Goal: Find specific page/section: Find specific page/section

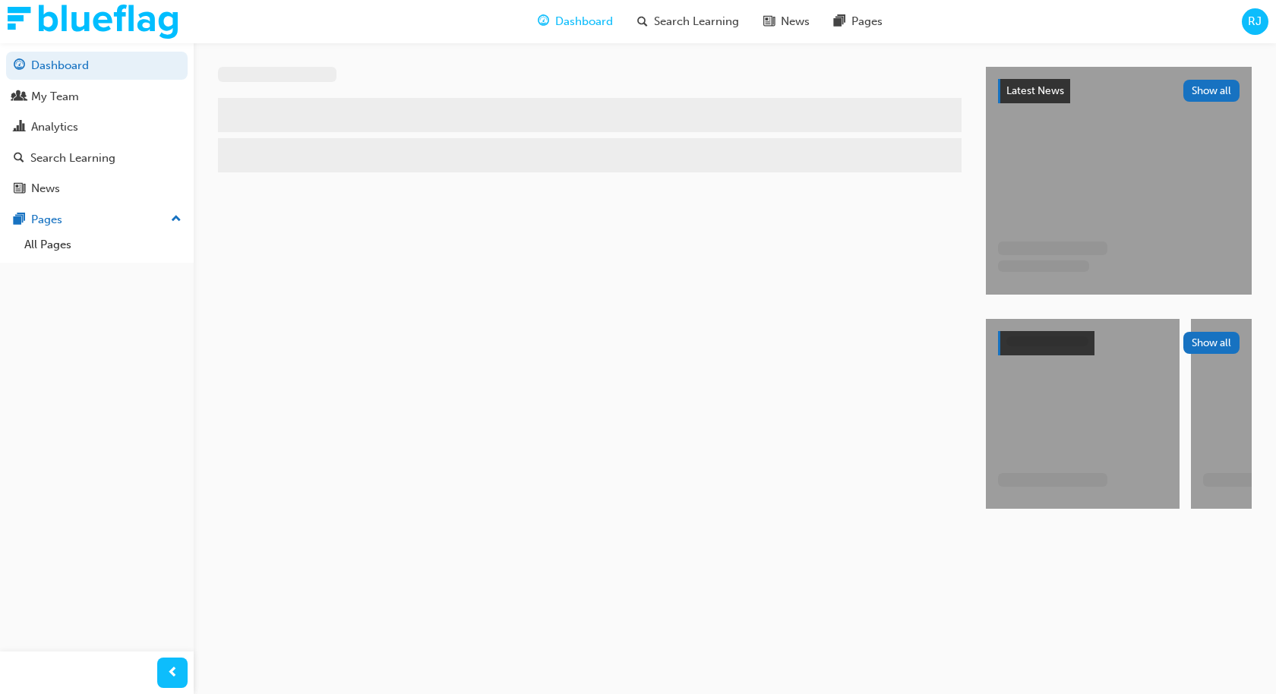
click at [1253, 31] on div "RJ" at bounding box center [1255, 21] width 27 height 27
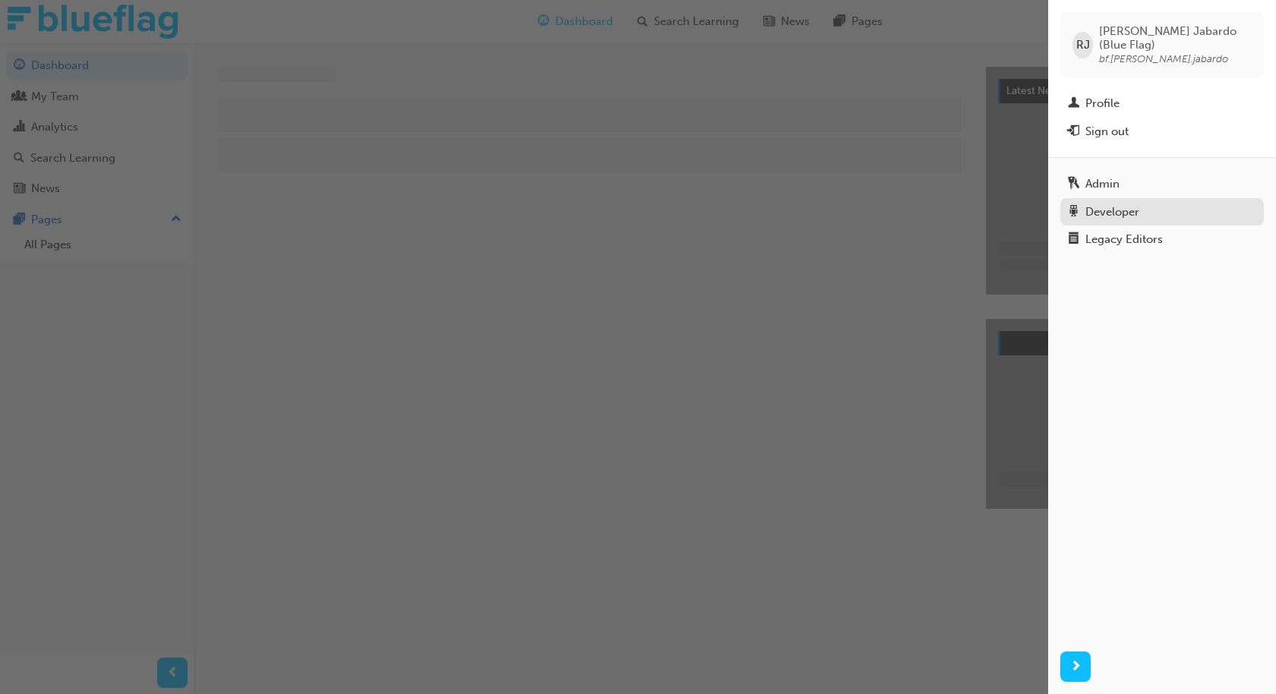
click at [1087, 204] on div "Developer" at bounding box center [1112, 212] width 54 height 17
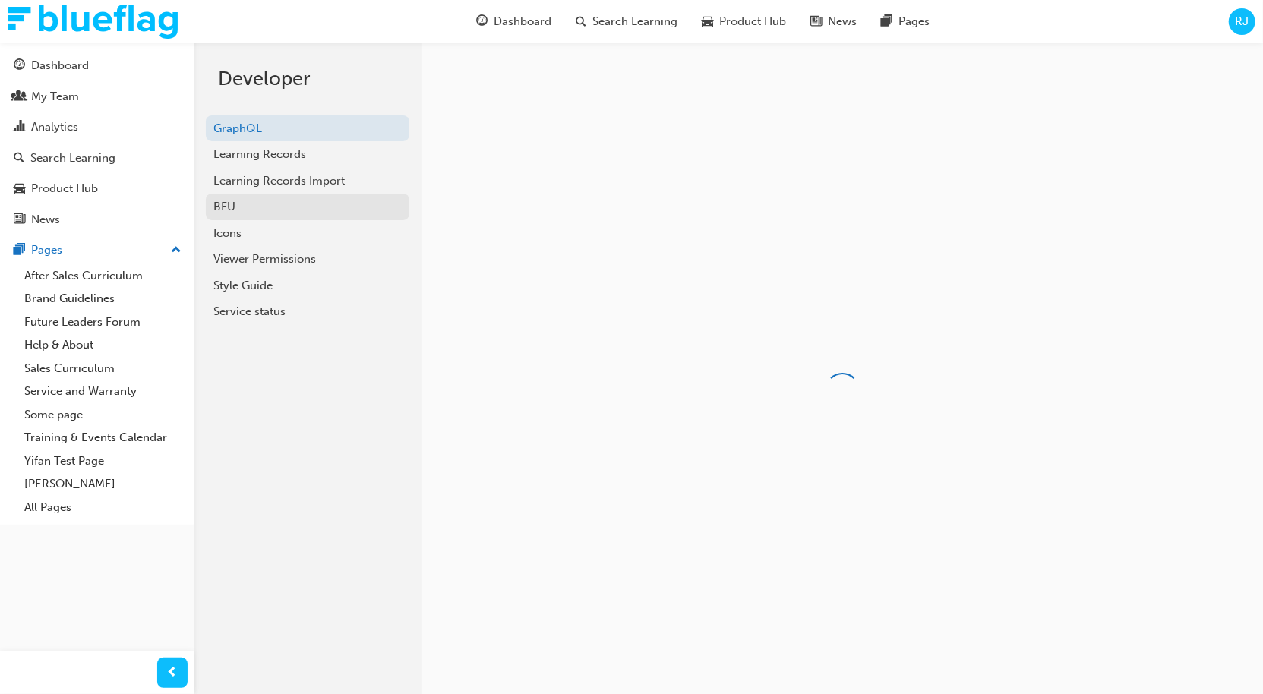
click at [313, 206] on div "BFU" at bounding box center [307, 206] width 188 height 17
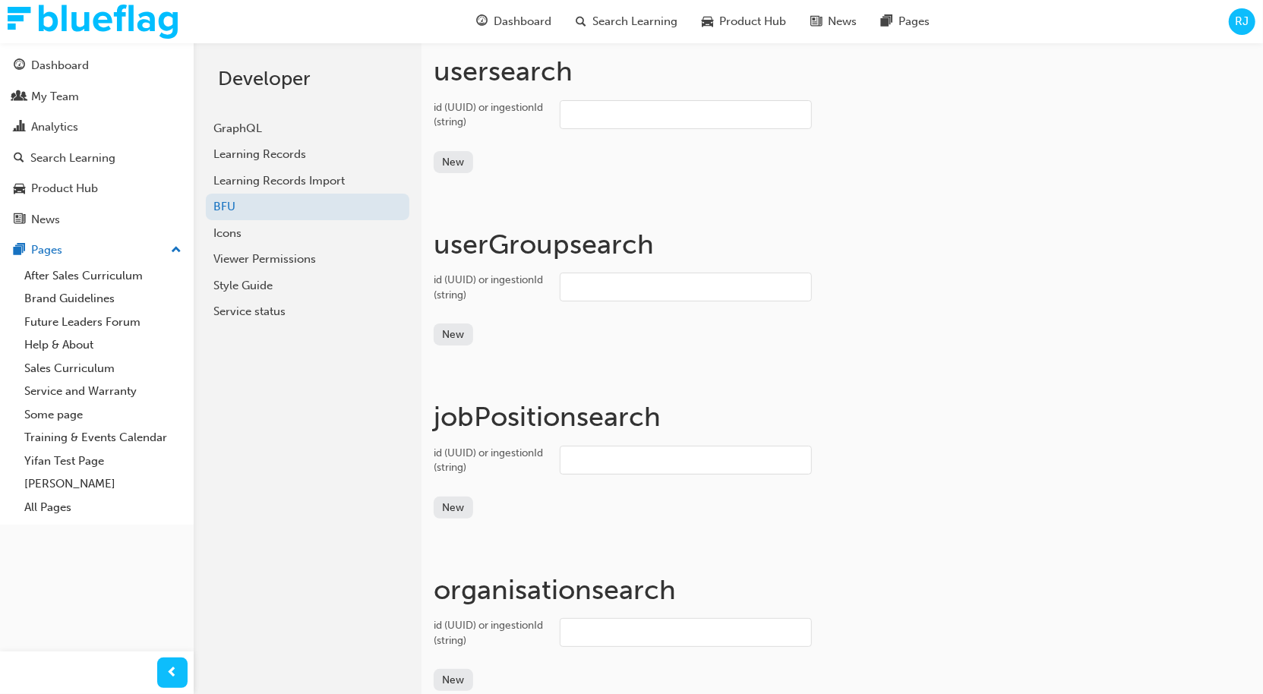
click at [593, 125] on input "id (UUID) or ingestionId (string)" at bounding box center [686, 114] width 252 height 29
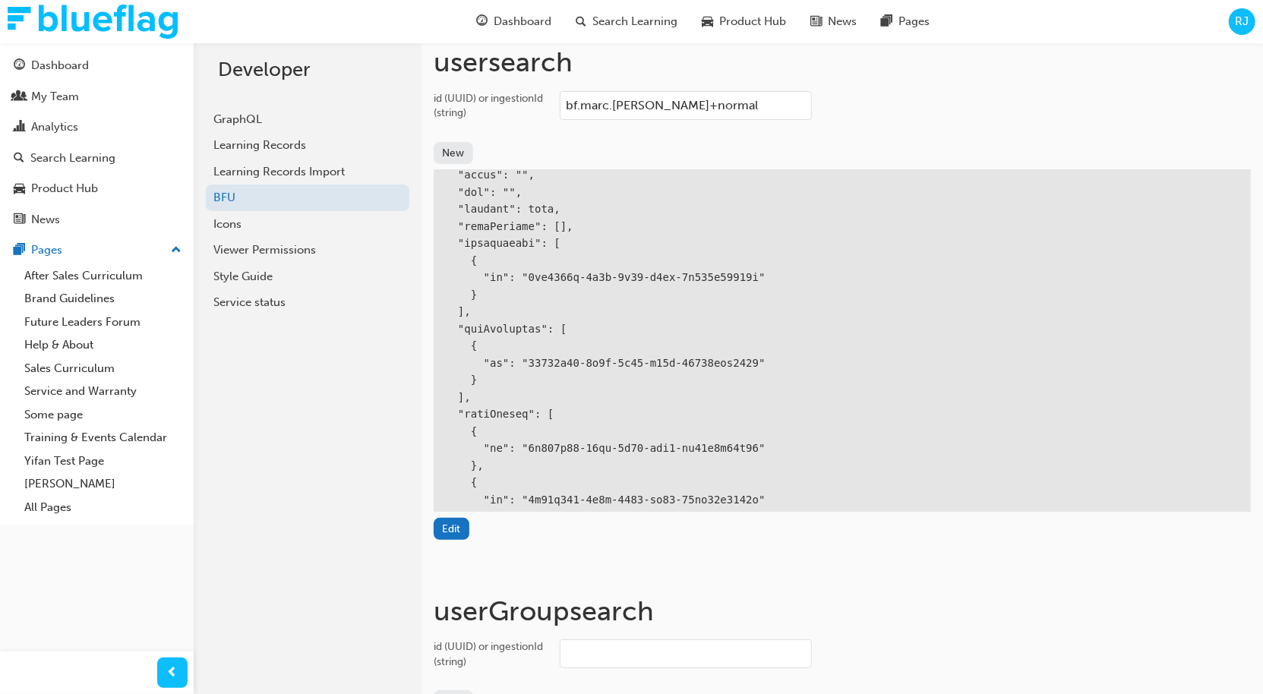
scroll to position [254, 0]
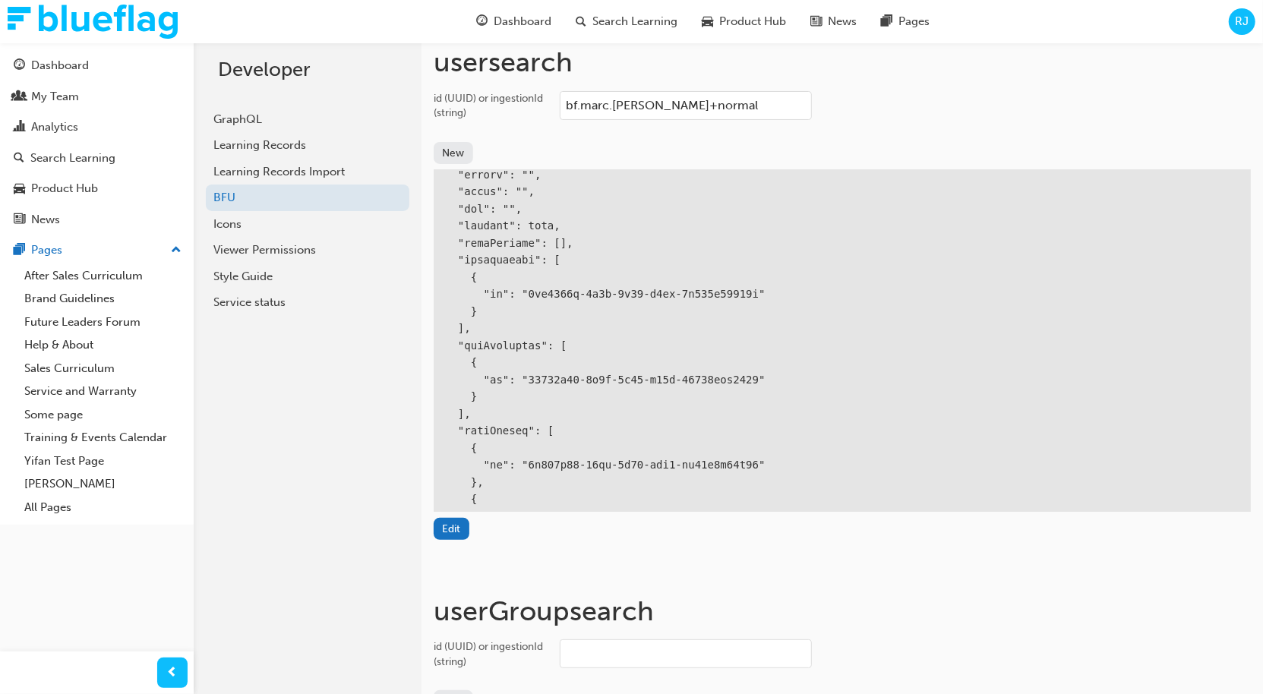
type input "bf.marc.[PERSON_NAME]+normal"
click at [553, 377] on div at bounding box center [842, 380] width 817 height 929
click at [703, 370] on div at bounding box center [842, 380] width 817 height 929
click at [557, 378] on div at bounding box center [842, 380] width 817 height 929
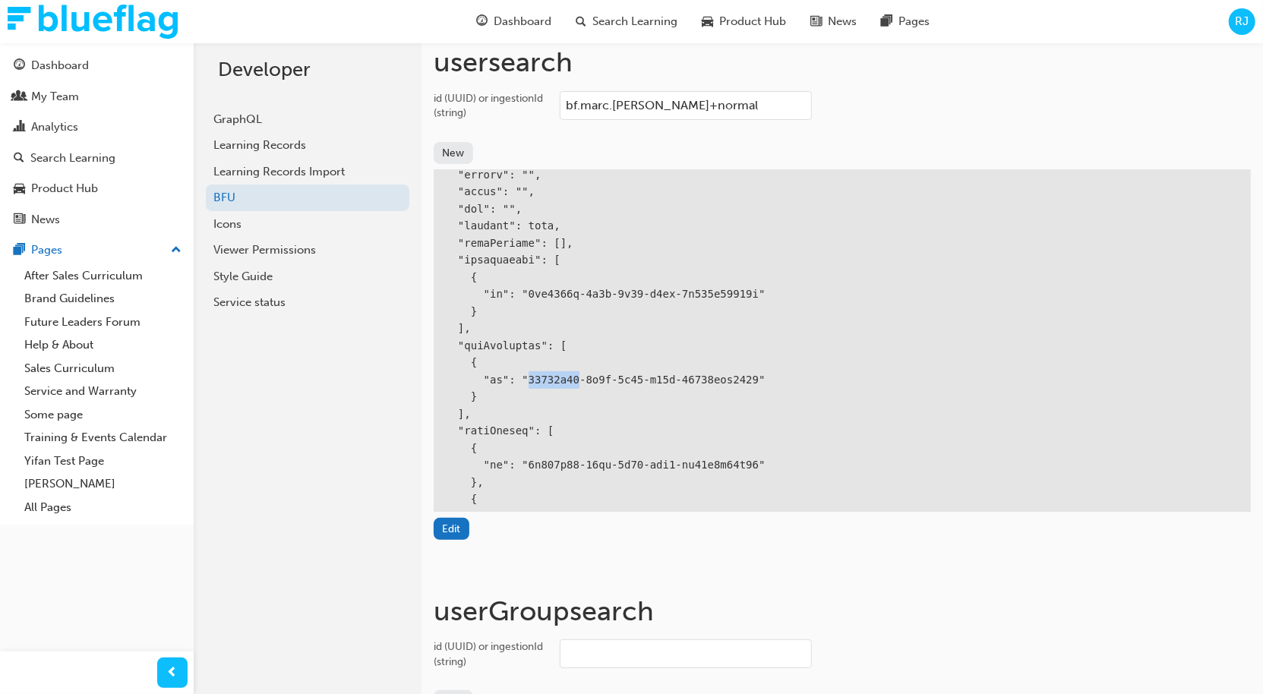
click at [557, 378] on div at bounding box center [842, 380] width 817 height 929
click at [728, 381] on div at bounding box center [842, 380] width 817 height 929
